Goal: Transaction & Acquisition: Purchase product/service

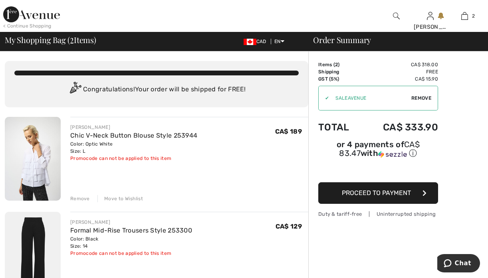
click at [37, 167] on img at bounding box center [33, 159] width 56 height 84
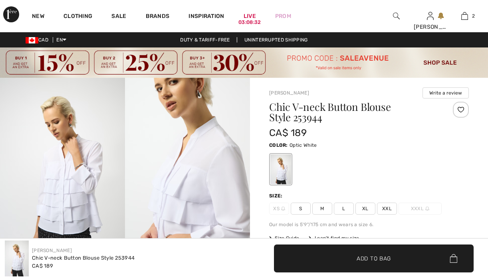
checkbox input "true"
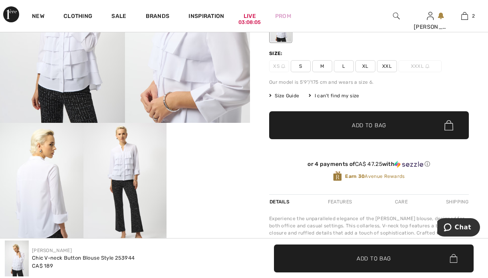
scroll to position [145, 0]
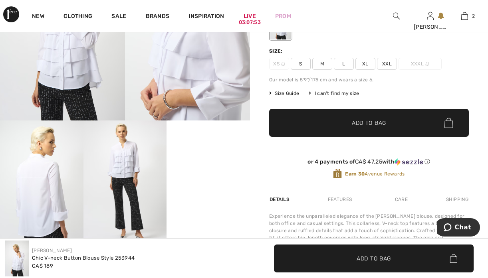
click at [479, 50] on div "Joseph Ribkoff Write a review Chic V-neck Button Blouse Style 253944 CA$ 189 Co…" at bounding box center [369, 168] width 238 height 471
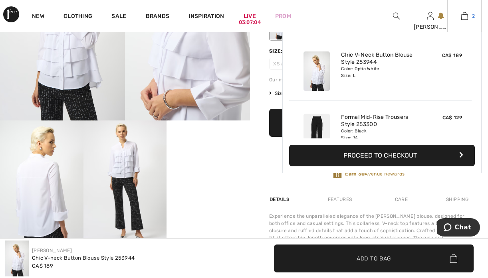
click at [468, 18] on link "2" at bounding box center [465, 16] width 34 height 10
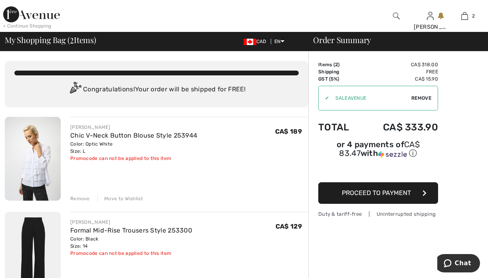
click at [76, 197] on div "Remove" at bounding box center [80, 198] width 20 height 7
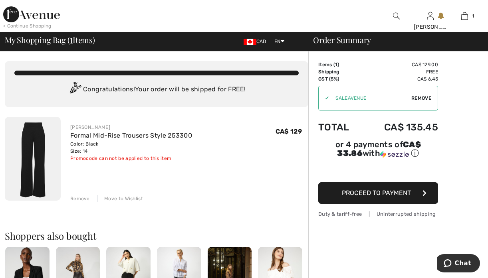
click at [393, 197] on button "Proceed to Payment" at bounding box center [378, 194] width 120 height 22
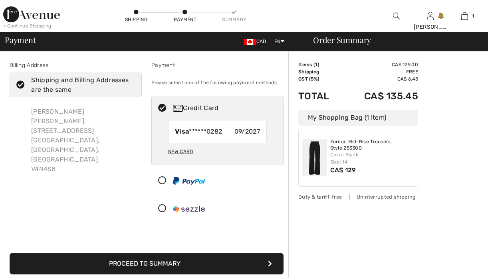
checkbox input "true"
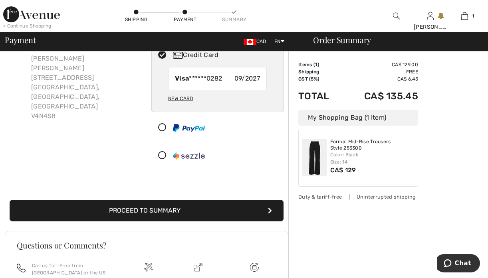
scroll to position [54, 0]
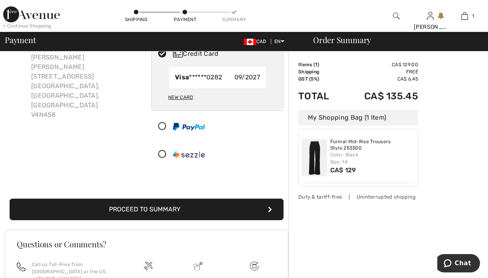
click at [159, 209] on button "Proceed to Summary" at bounding box center [147, 210] width 274 height 22
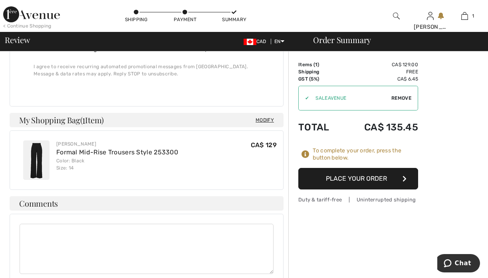
scroll to position [289, 0]
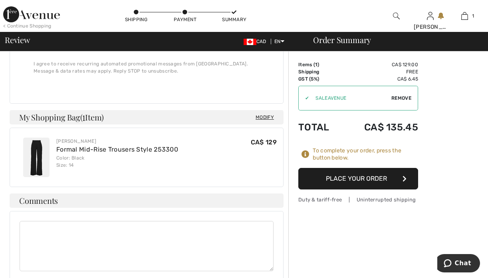
click at [348, 184] on button "Place Your Order" at bounding box center [358, 179] width 120 height 22
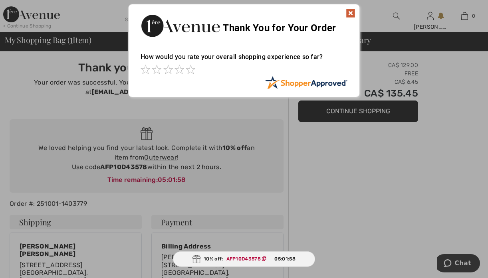
click at [351, 15] on img at bounding box center [351, 13] width 10 height 10
